Goal: Transaction & Acquisition: Purchase product/service

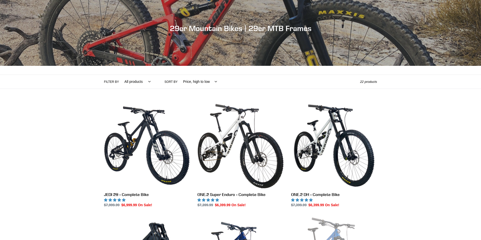
scroll to position [4, 0]
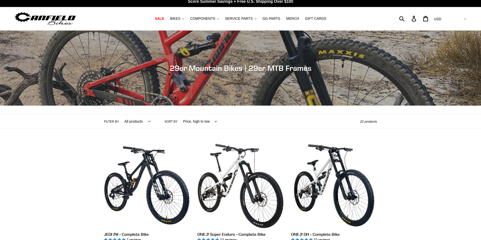
click at [129, 124] on select "All products 29er BFCM23 BFCM24 CBF Downhill Enduro Full Suspension Hardtail hi…" at bounding box center [136, 122] width 33 height 14
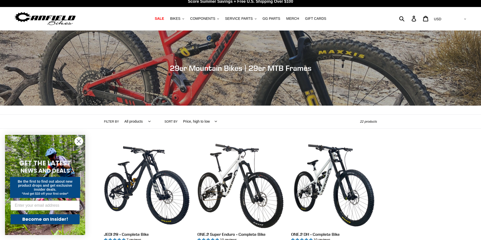
click at [185, 120] on select "Featured Best selling Alphabetically, A-Z Alphabetically, Z-A Price, low to hig…" at bounding box center [199, 122] width 40 height 14
select select "price-ascending"
click at [179, 115] on select "Featured Best selling Alphabetically, A-Z Alphabetically, Z-A Price, low to hig…" at bounding box center [199, 122] width 40 height 14
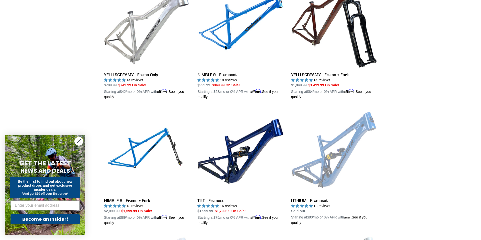
drag, startPoint x: 186, startPoint y: 62, endPoint x: 186, endPoint y: 64, distance: 2.5
